Goal: Task Accomplishment & Management: Manage account settings

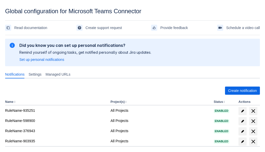
click at [243, 91] on span "Create notification" at bounding box center [242, 91] width 29 height 8
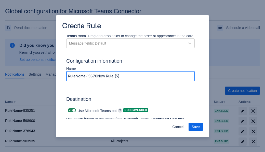
type input "RuleName-158701New Rule (5)"
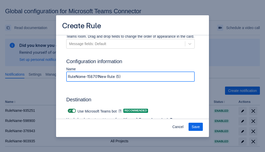
scroll to position [363, 0]
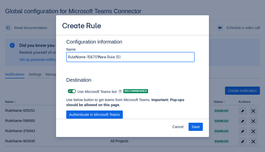
click at [95, 115] on span "Authenticate in Microsoft Teams" at bounding box center [94, 115] width 51 height 8
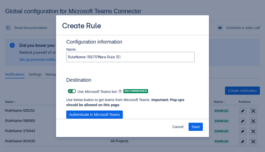
scroll to position [0, 0]
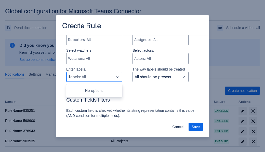
type input "158701_label"
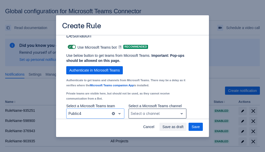
click at [157, 114] on div "Scrollable content" at bounding box center [153, 114] width 45 height 6
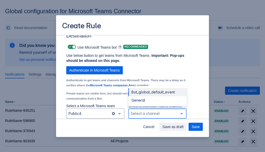
click at [157, 92] on div "Bot_global_default_event" at bounding box center [158, 92] width 58 height 8
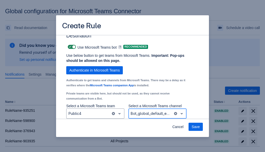
click at [196, 127] on span "Save" at bounding box center [196, 127] width 8 height 8
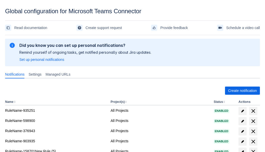
click at [253, 149] on span "delete" at bounding box center [253, 152] width 6 height 6
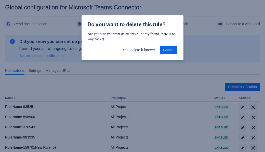
click at [139, 50] on span "Yes, delete it forever" at bounding box center [139, 50] width 32 height 8
